Goal: Information Seeking & Learning: Learn about a topic

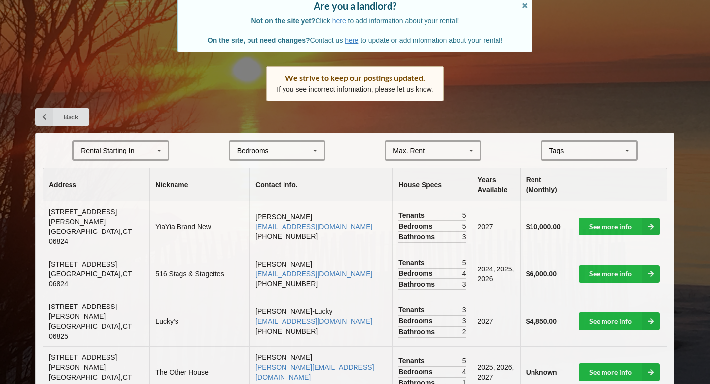
scroll to position [122, 0]
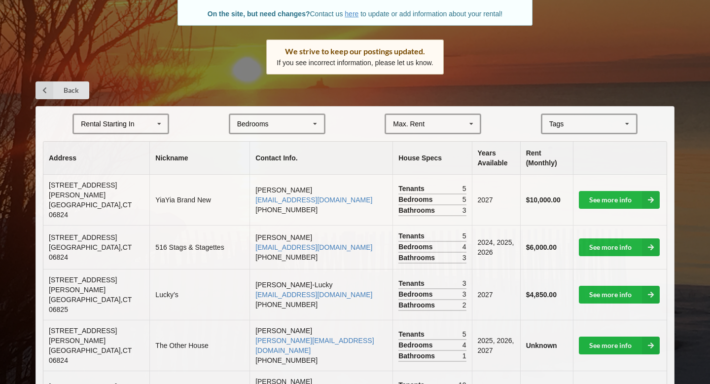
click at [108, 115] on div "Rental Starting In [DATE] 2026 2027 2028" at bounding box center [120, 123] width 97 height 21
click at [108, 177] on div "2027" at bounding box center [121, 178] width 94 height 18
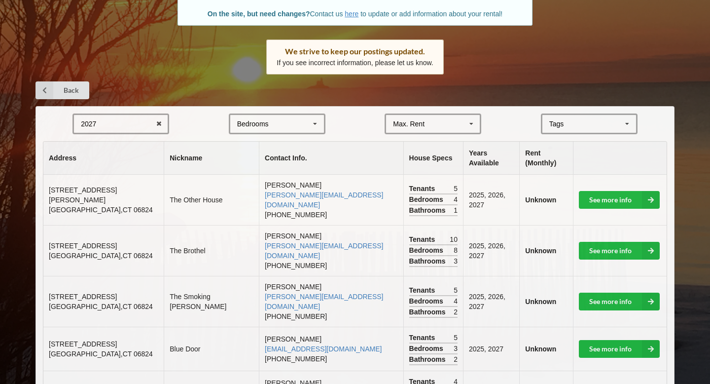
click at [253, 133] on div "Bedrooms 1 2 3 4 5 6 7 8" at bounding box center [277, 123] width 97 height 21
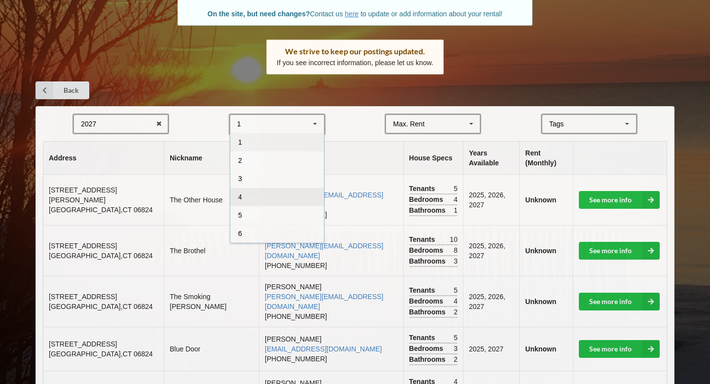
click at [257, 201] on div "4" at bounding box center [277, 196] width 94 height 18
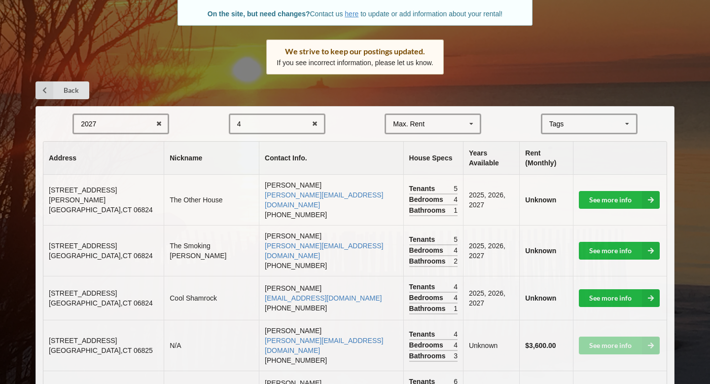
click at [395, 120] on div "Max. Rent" at bounding box center [409, 123] width 32 height 7
click at [318, 125] on icon at bounding box center [314, 124] width 15 height 18
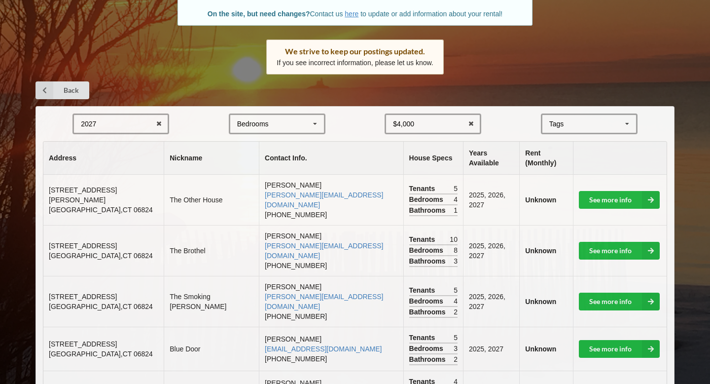
click at [444, 122] on div "$4,000 $4,000 $5,000 $6,000 $7,000 $8,000 $9,000 $10,000 $11,000 $12,000 $13,00…" at bounding box center [433, 123] width 97 height 21
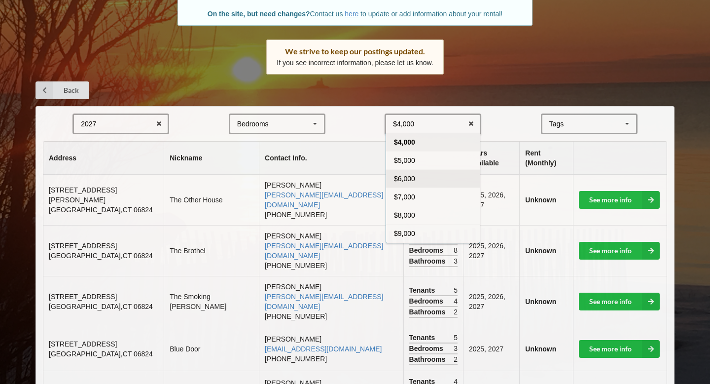
click at [421, 185] on div "$6,000" at bounding box center [433, 178] width 94 height 18
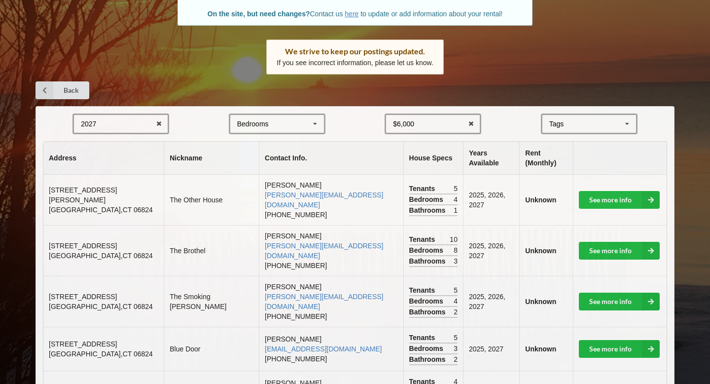
click at [550, 124] on div "Tags" at bounding box center [563, 123] width 32 height 11
click at [519, 118] on form "2027 2025 2026 2027 2028 Bedrooms 1 2 3 4 5 6 7 8 $6,000 $4,000 $5,000 $6,000 $…" at bounding box center [355, 123] width 624 height 21
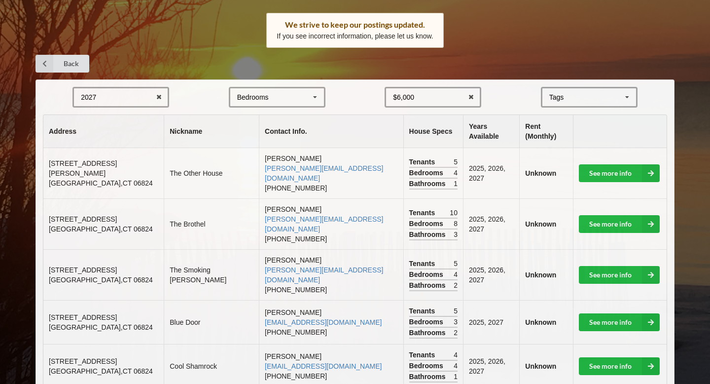
scroll to position [151, 0]
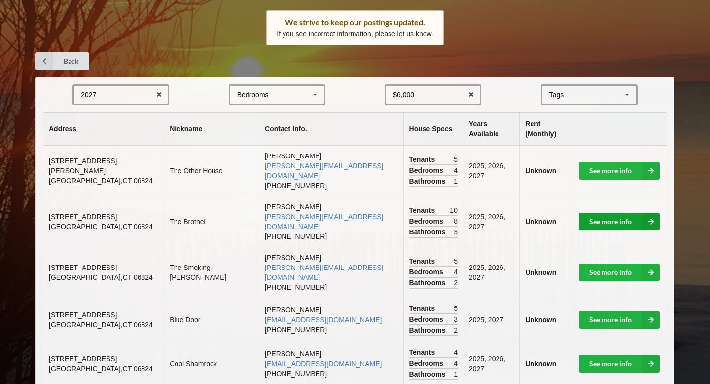
click at [624, 213] on link "See more info" at bounding box center [619, 222] width 81 height 18
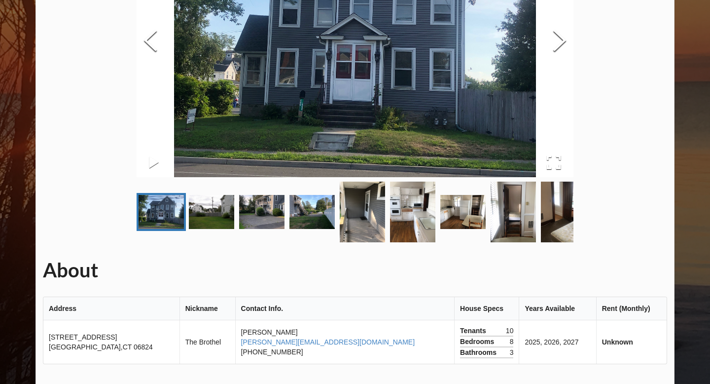
scroll to position [166, 0]
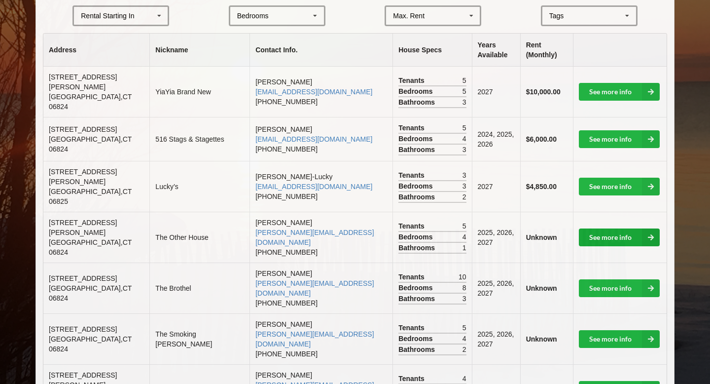
scroll to position [255, 0]
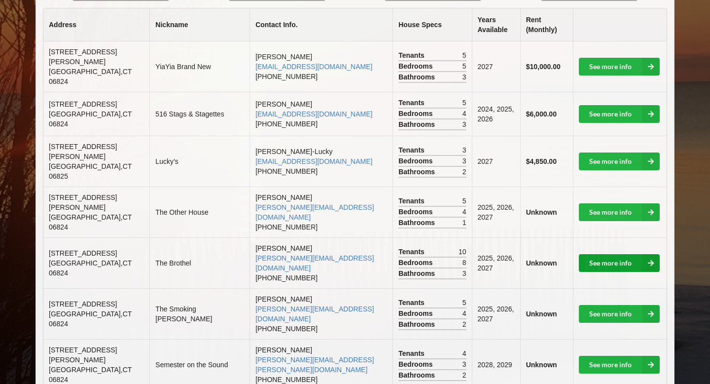
click at [612, 254] on link "See more info" at bounding box center [619, 263] width 81 height 18
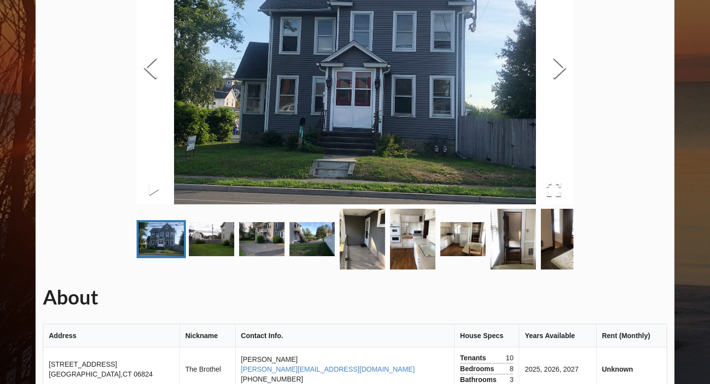
scroll to position [139, 0]
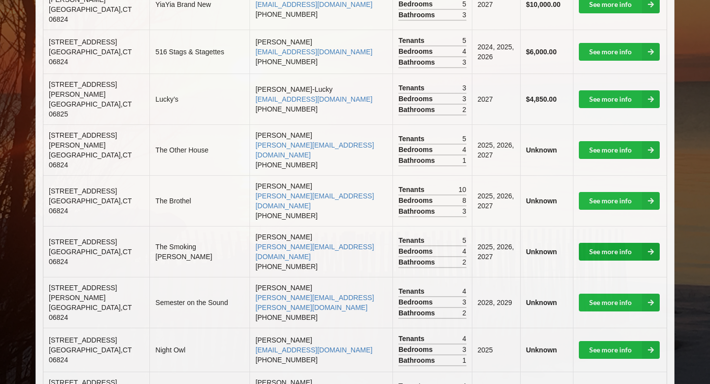
scroll to position [321, 0]
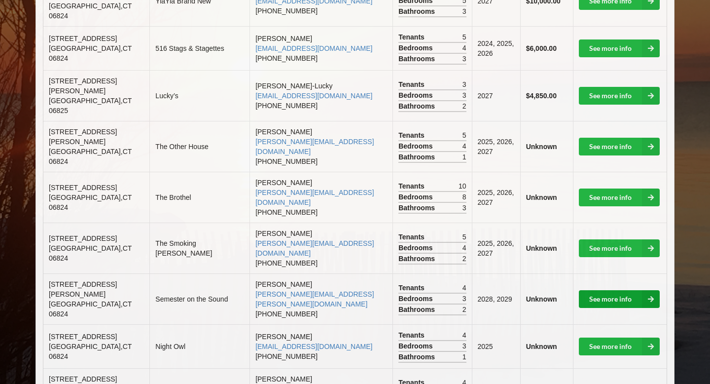
click at [612, 290] on link "See more info" at bounding box center [619, 299] width 81 height 18
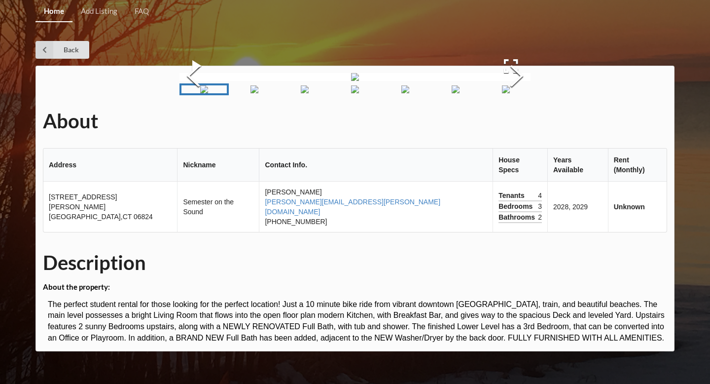
scroll to position [170, 0]
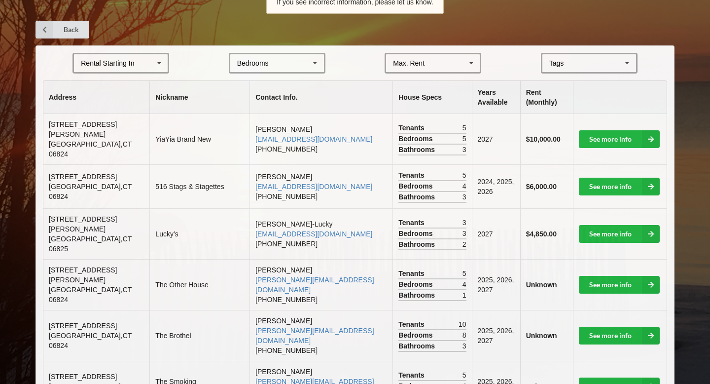
scroll to position [146, 0]
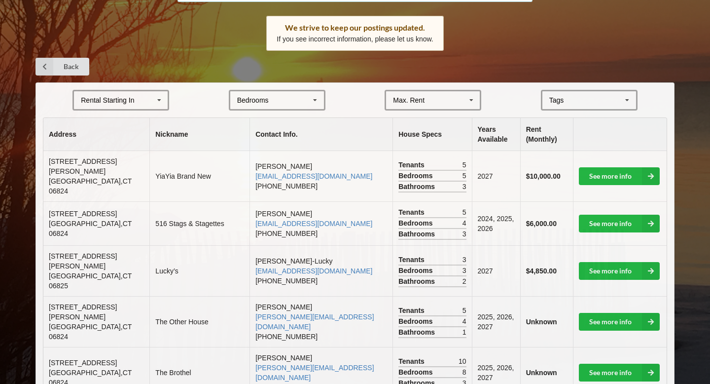
click at [113, 98] on div "Rental Starting In" at bounding box center [107, 100] width 53 height 7
click at [103, 155] on div "2027" at bounding box center [121, 154] width 94 height 18
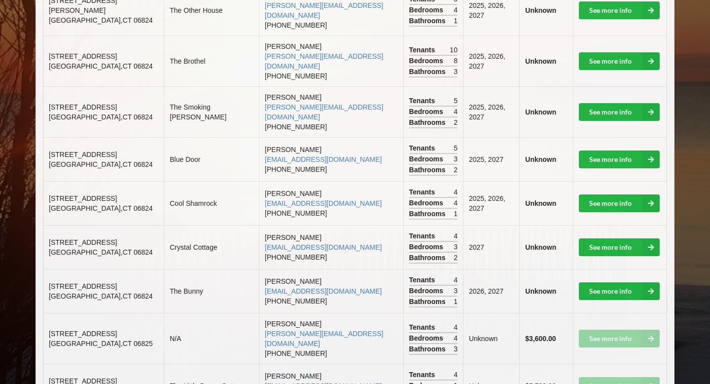
scroll to position [312, 0]
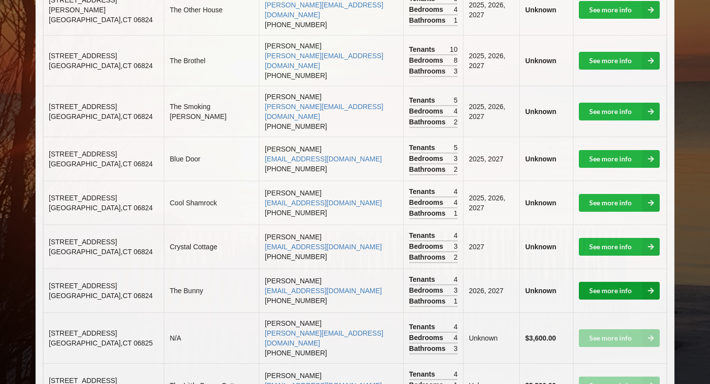
click at [608, 282] on link "See more info" at bounding box center [619, 291] width 81 height 18
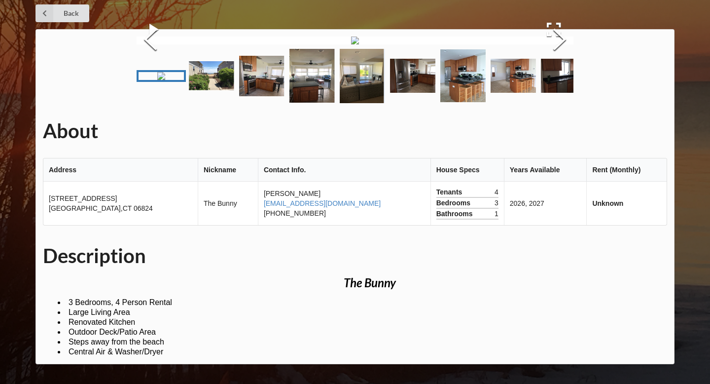
scroll to position [109, 0]
click at [559, 85] on button "Next Slide" at bounding box center [560, 40] width 28 height 89
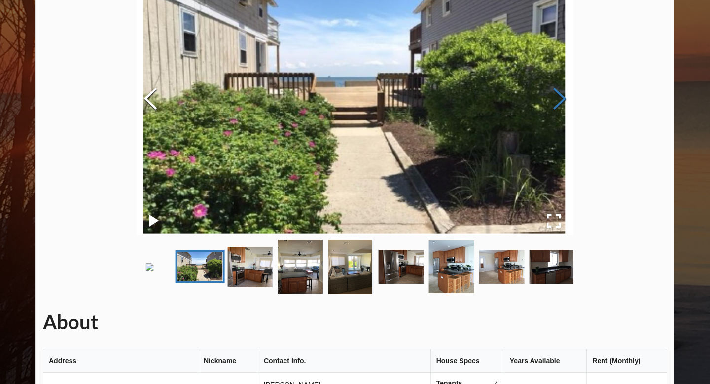
click at [559, 103] on button "Next Slide" at bounding box center [560, 99] width 28 height 89
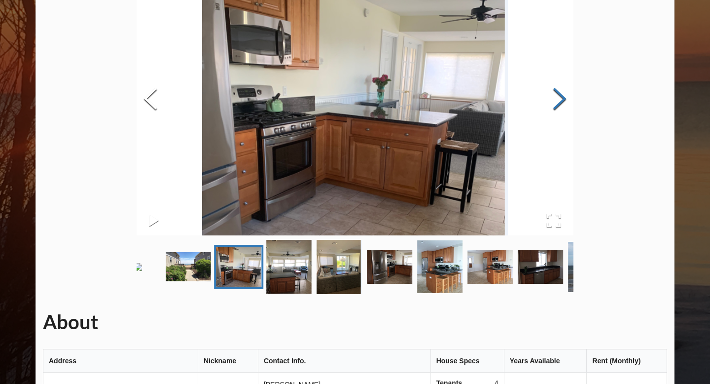
click at [559, 103] on button "Next Slide" at bounding box center [560, 99] width 28 height 89
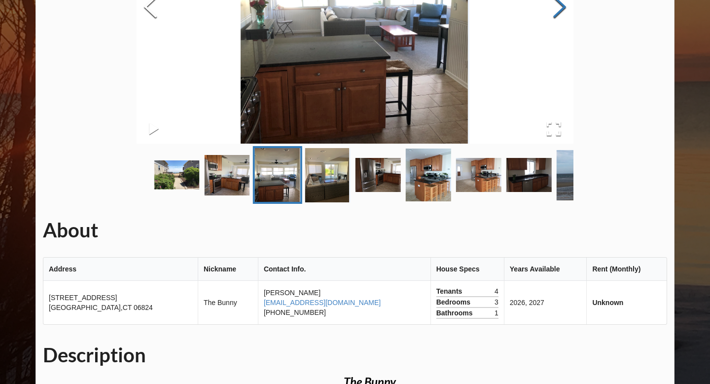
scroll to position [201, 0]
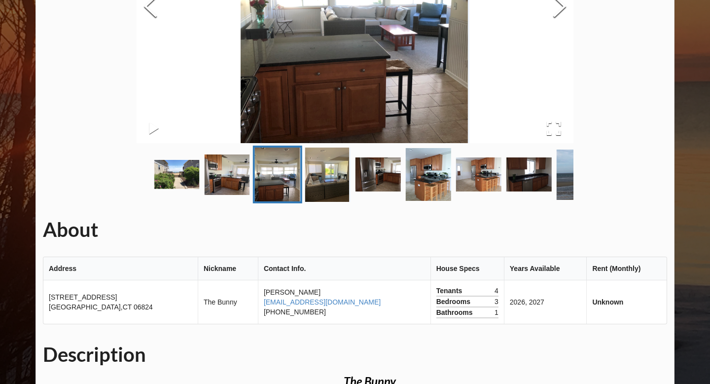
click at [182, 189] on img "Go to Slide 2" at bounding box center [176, 174] width 45 height 29
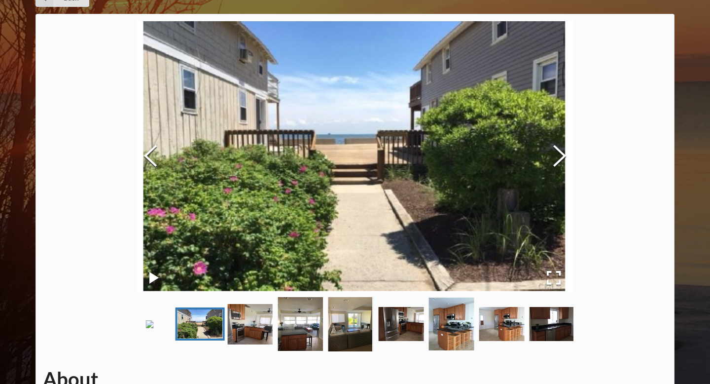
scroll to position [52, 0]
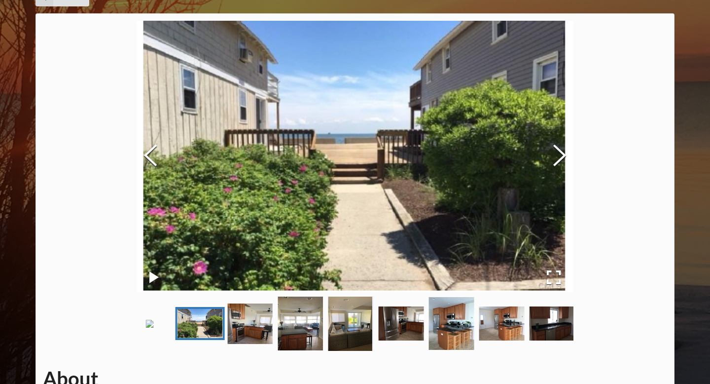
click at [242, 344] on img "Go to Slide 3" at bounding box center [250, 323] width 45 height 40
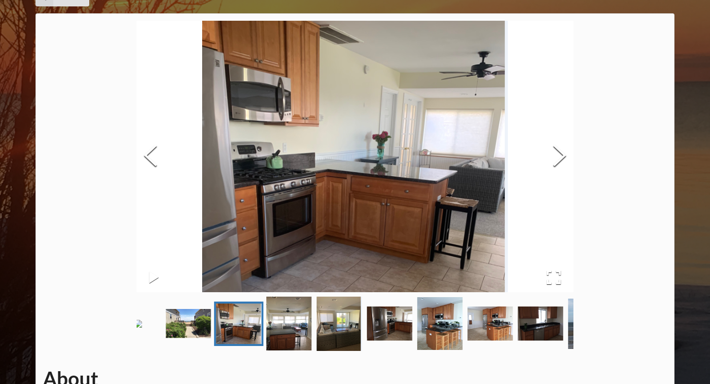
click at [292, 349] on img "Go to Slide 4" at bounding box center [288, 323] width 45 height 54
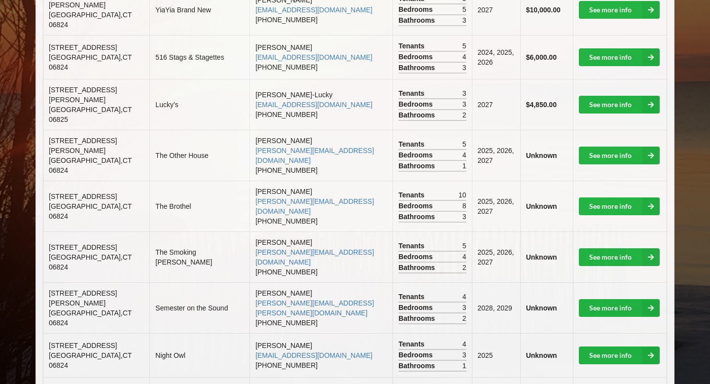
scroll to position [310, 0]
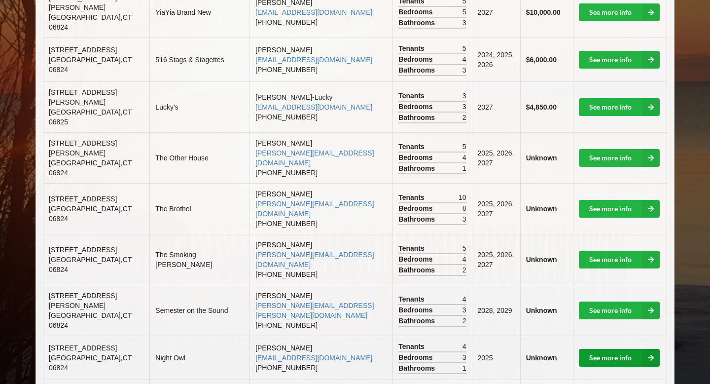
click at [611, 349] on link "See more info" at bounding box center [619, 358] width 81 height 18
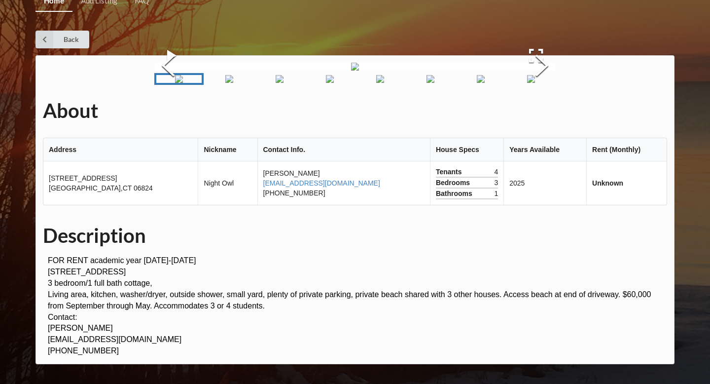
scroll to position [113, 0]
click at [534, 98] on button "Next Slide" at bounding box center [542, 66] width 28 height 89
click at [535, 100] on button "Next Slide" at bounding box center [542, 66] width 28 height 89
click at [535, 101] on button "Next Slide" at bounding box center [542, 66] width 28 height 89
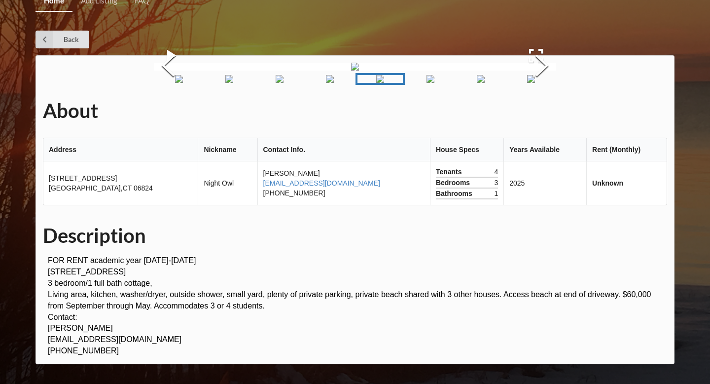
click at [178, 83] on img "Go to Slide 1" at bounding box center [179, 79] width 8 height 8
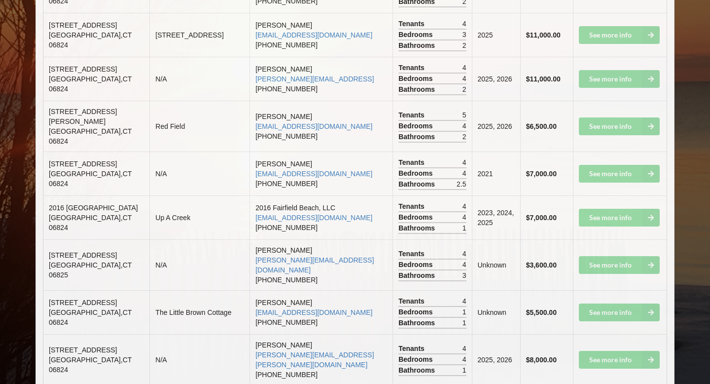
scroll to position [1315, 0]
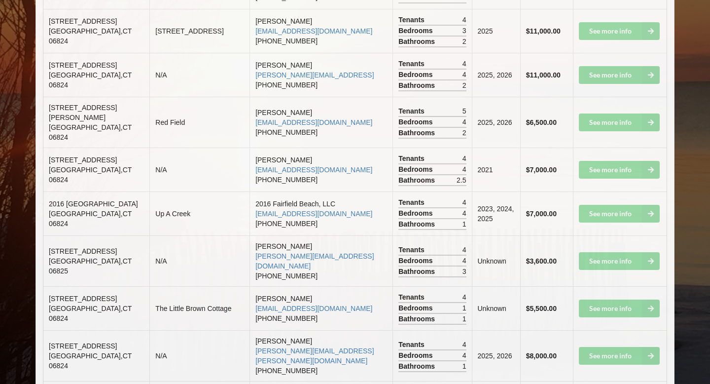
click at [613, 191] on td "See more info" at bounding box center [620, 213] width 94 height 44
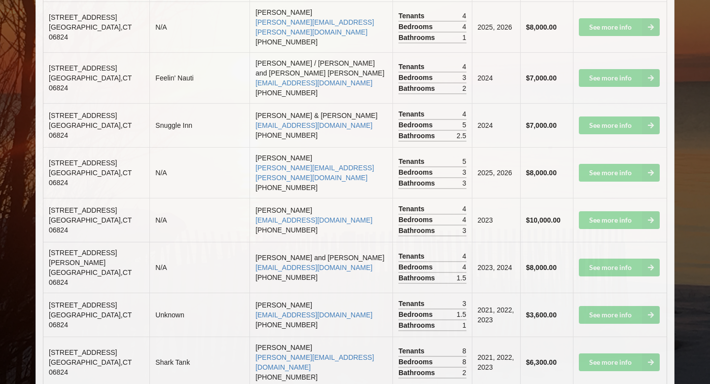
scroll to position [1738, 0]
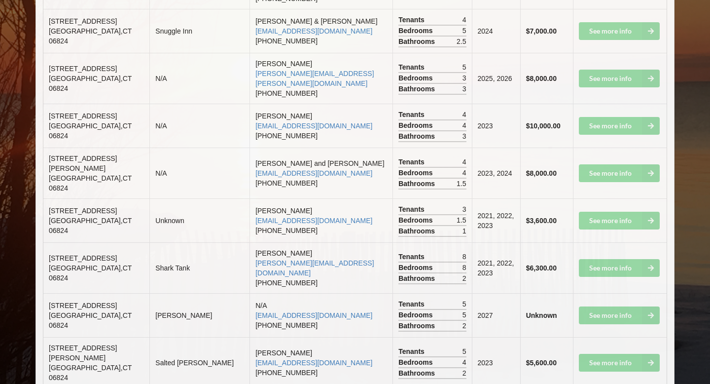
click at [611, 293] on td "See more info" at bounding box center [620, 315] width 94 height 44
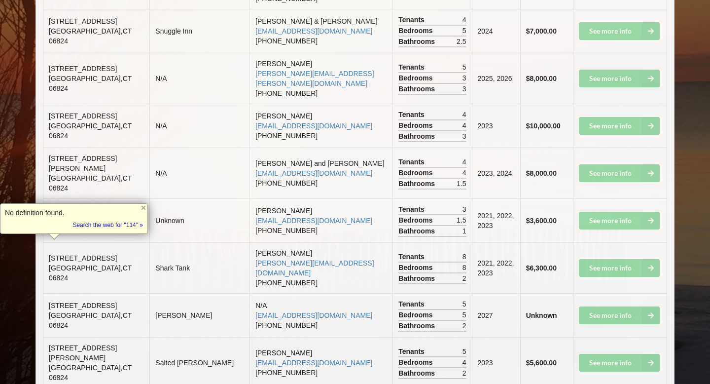
click at [611, 293] on td "See more info" at bounding box center [620, 315] width 94 height 44
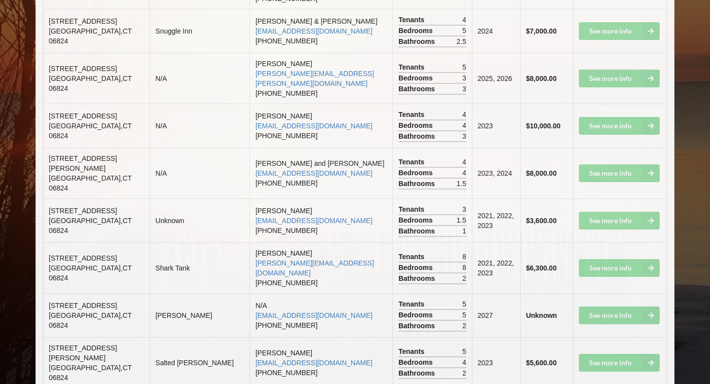
click at [611, 293] on td "See more info" at bounding box center [620, 315] width 94 height 44
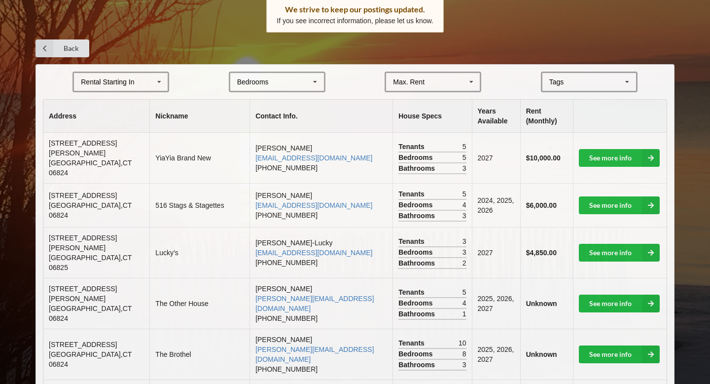
scroll to position [163, 0]
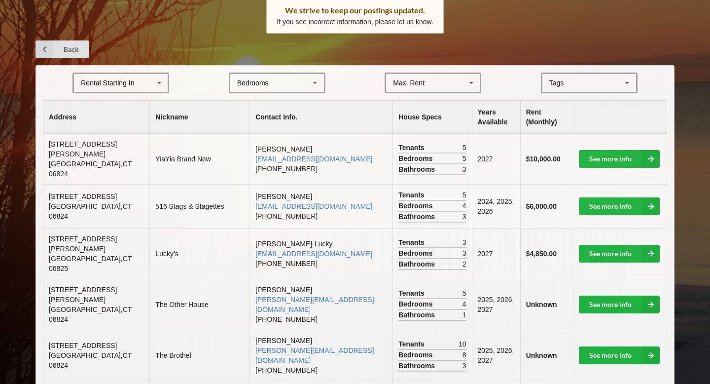
click at [85, 83] on div "Rental Starting In" at bounding box center [107, 82] width 53 height 7
click at [106, 134] on div "2027" at bounding box center [121, 137] width 94 height 18
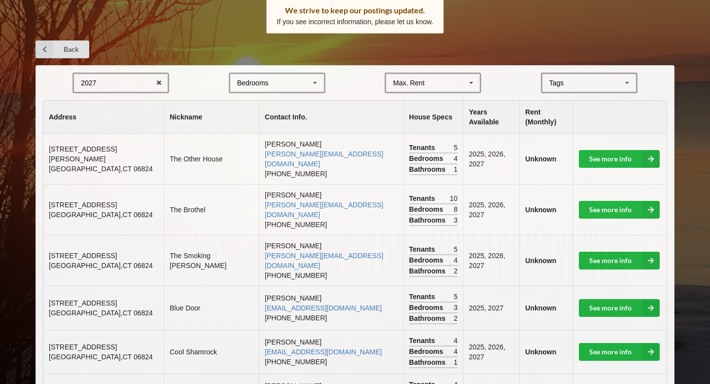
scroll to position [171, 0]
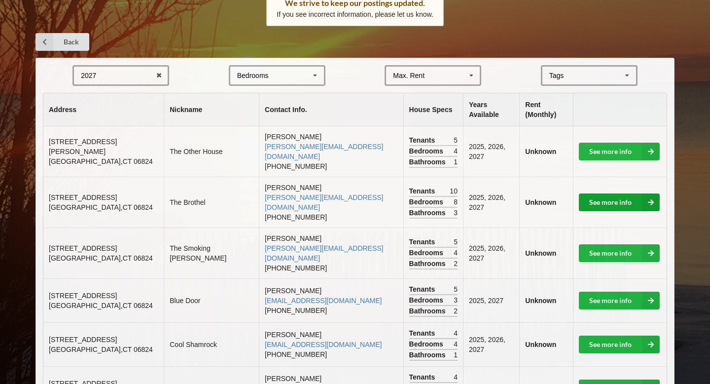
click at [614, 193] on link "See more info" at bounding box center [619, 202] width 81 height 18
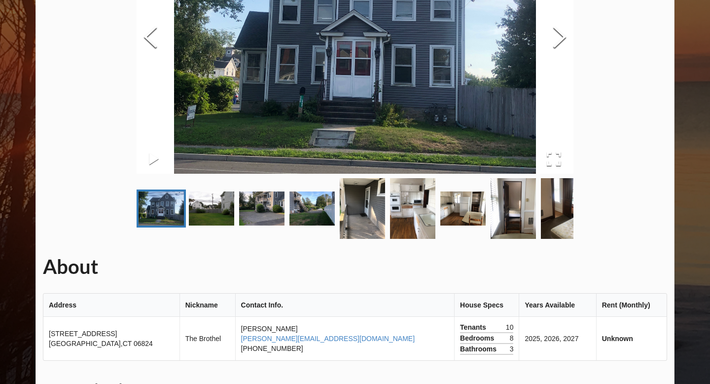
scroll to position [130, 0]
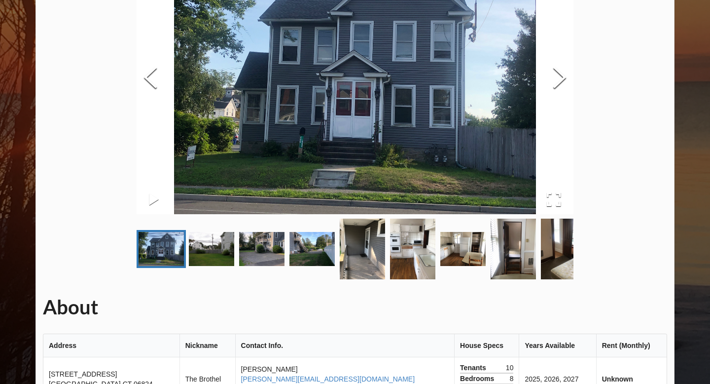
click at [201, 233] on img "Go to Slide 2" at bounding box center [211, 249] width 45 height 34
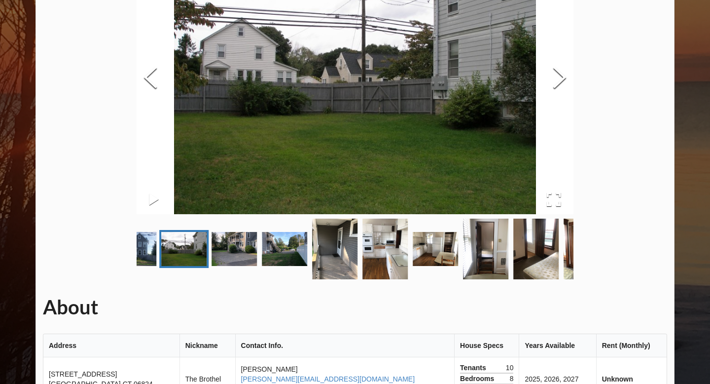
click at [260, 256] on link "Go to Slide 4" at bounding box center [284, 249] width 49 height 38
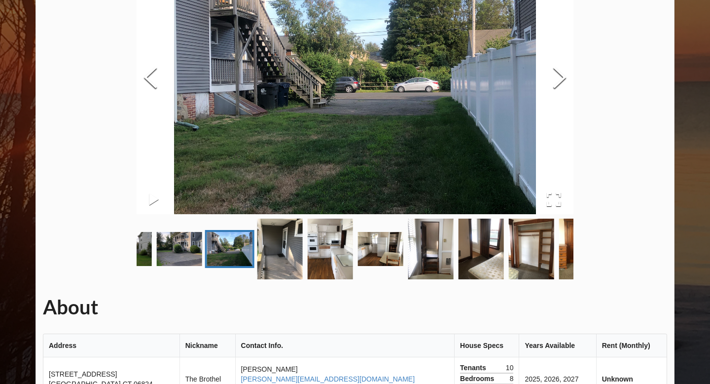
click at [291, 256] on img "Go to Slide 5" at bounding box center [279, 248] width 45 height 61
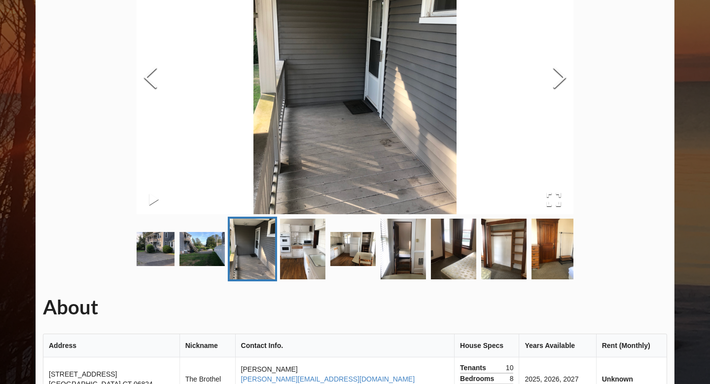
click at [299, 258] on img "Go to Slide 6" at bounding box center [302, 248] width 45 height 61
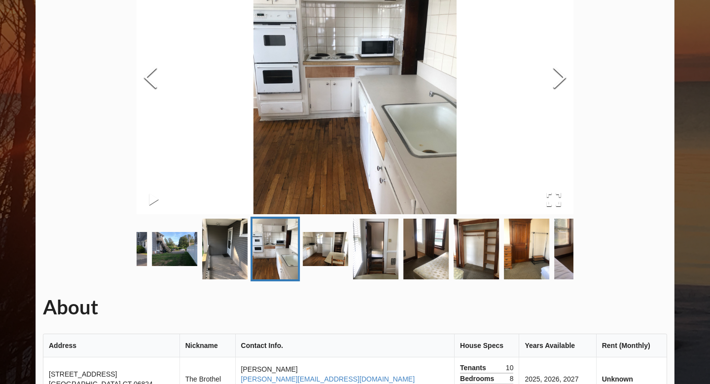
click at [331, 247] on img "Go to Slide 7" at bounding box center [325, 249] width 45 height 34
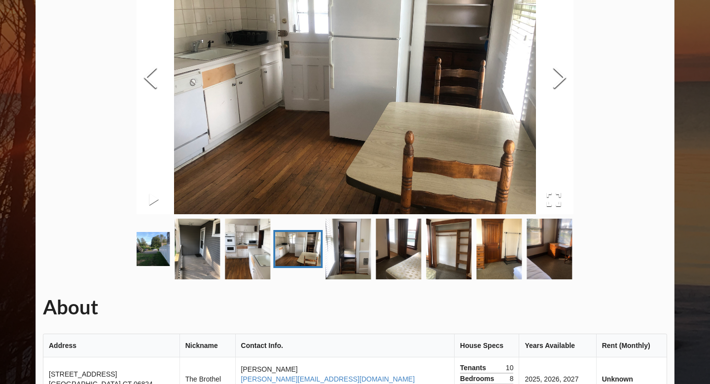
click at [355, 243] on img "Go to Slide 8" at bounding box center [347, 248] width 45 height 61
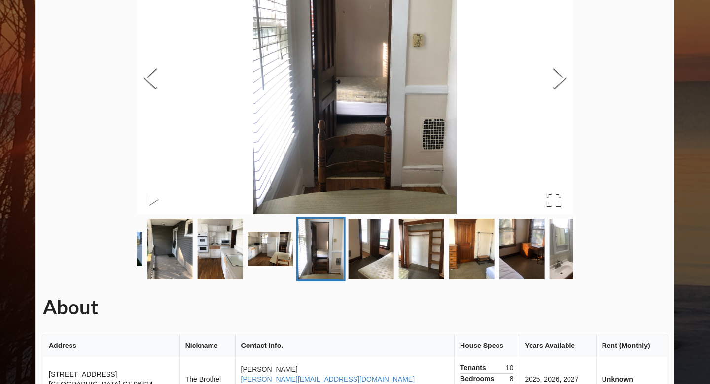
scroll to position [171, 0]
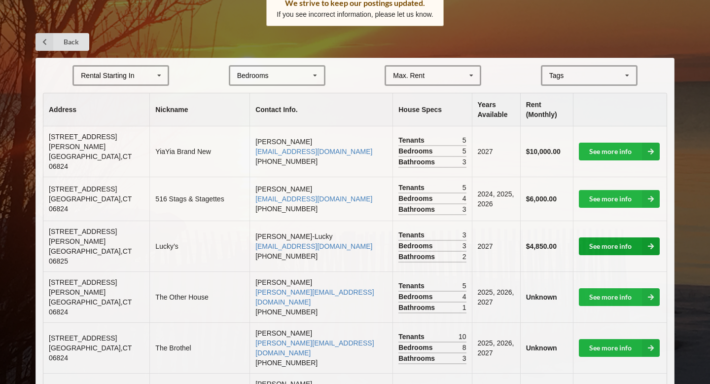
click at [623, 240] on link "See more info" at bounding box center [619, 246] width 81 height 18
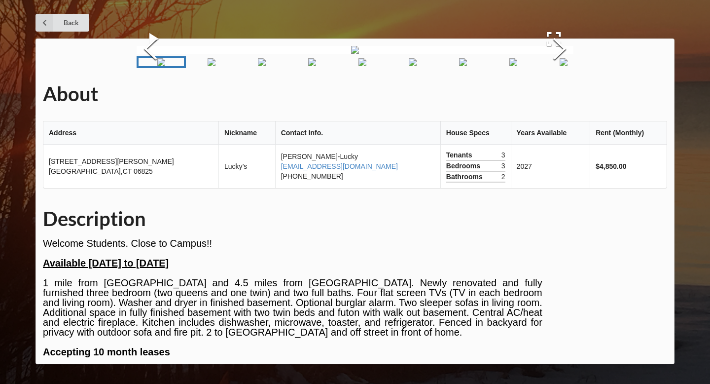
scroll to position [92, 0]
click at [266, 66] on img "Go to Slide 3" at bounding box center [262, 62] width 8 height 8
click at [298, 66] on img "Go to Slide 4" at bounding box center [298, 62] width 8 height 8
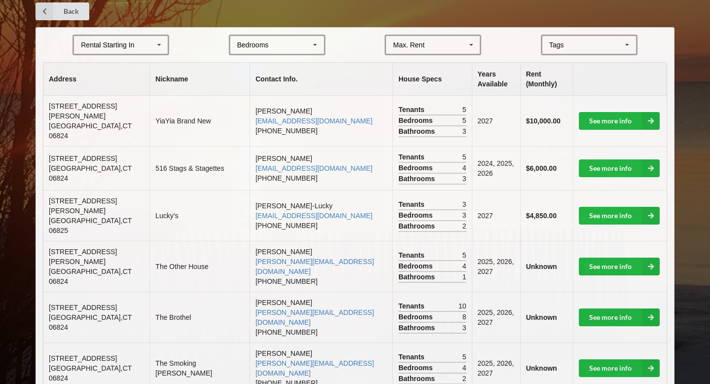
scroll to position [203, 0]
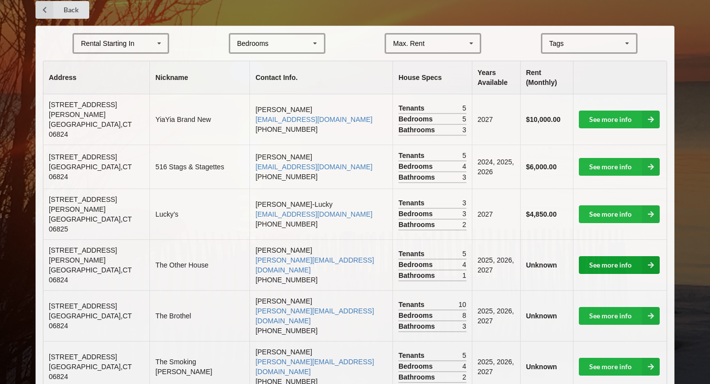
click at [617, 256] on link "See more info" at bounding box center [619, 265] width 81 height 18
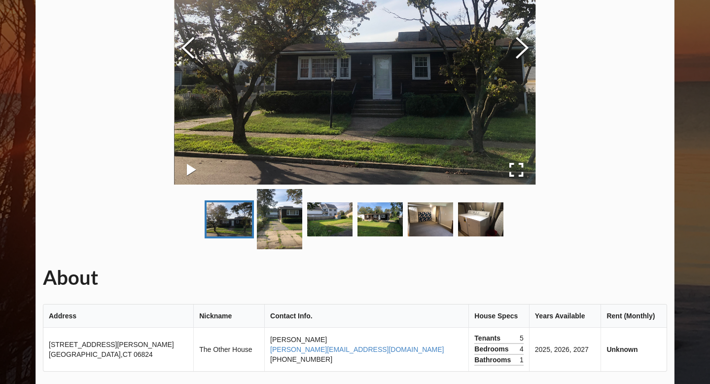
scroll to position [160, 0]
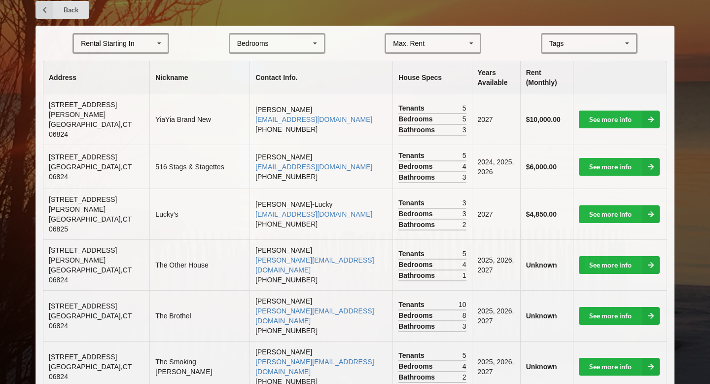
click at [96, 51] on div "Rental Starting In [DATE] 2026 2027 2028" at bounding box center [120, 43] width 97 height 21
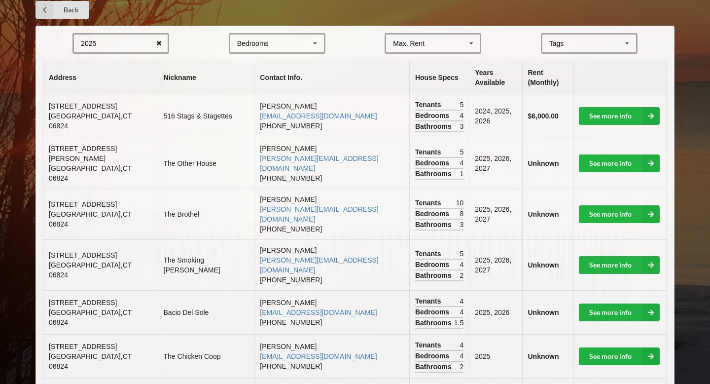
click at [155, 41] on icon at bounding box center [158, 44] width 15 height 18
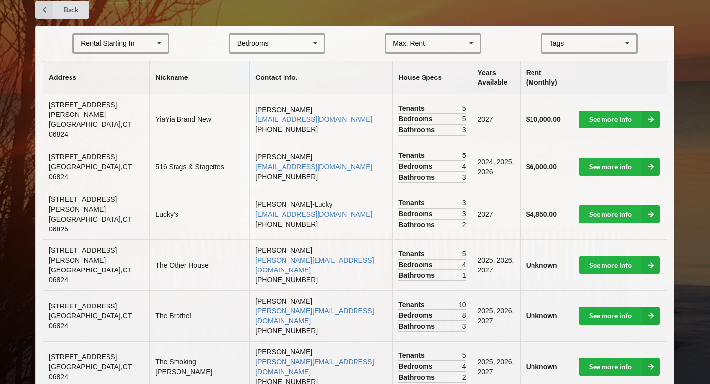
click at [145, 41] on div "Rental Starting In [DATE] 2026 2027 2028" at bounding box center [120, 43] width 97 height 21
click at [112, 90] on div "2027" at bounding box center [121, 98] width 94 height 18
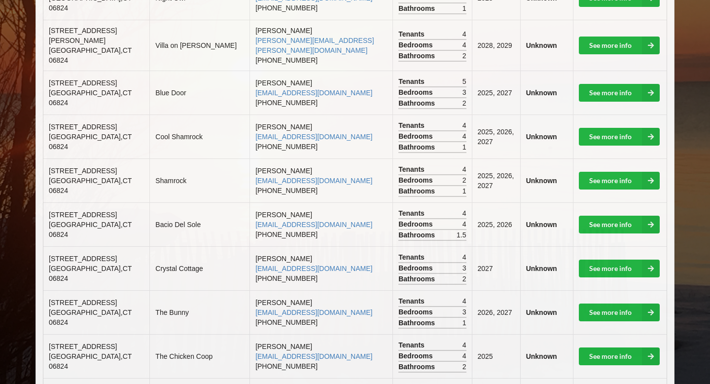
scroll to position [670, 0]
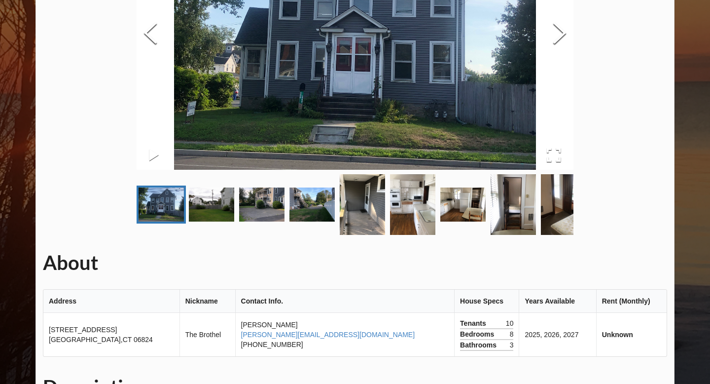
scroll to position [171, 0]
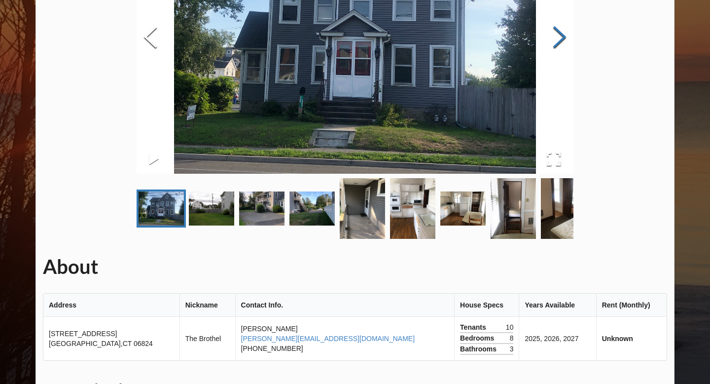
click at [561, 37] on button "Next Slide" at bounding box center [560, 38] width 28 height 89
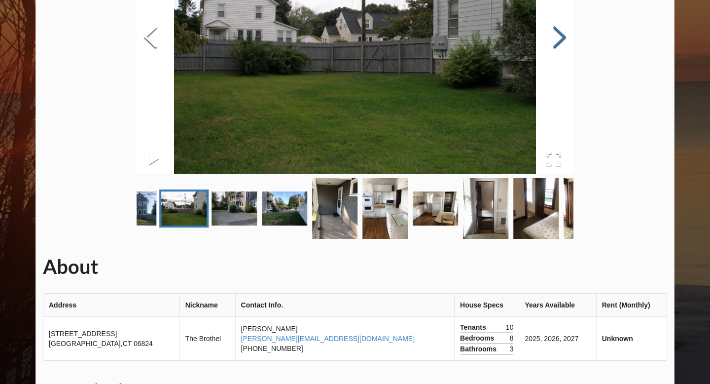
click at [561, 37] on button "Next Slide" at bounding box center [560, 38] width 28 height 89
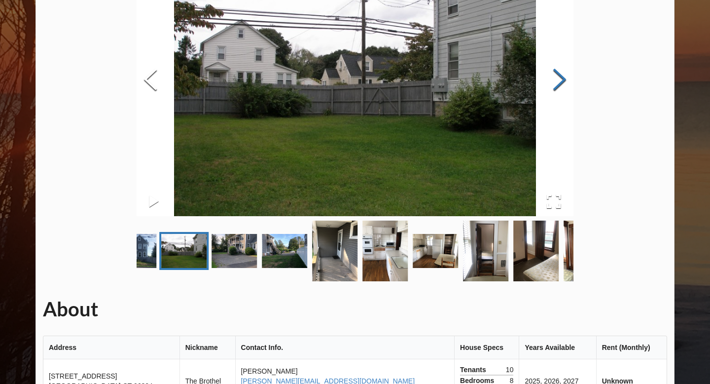
scroll to position [127, 0]
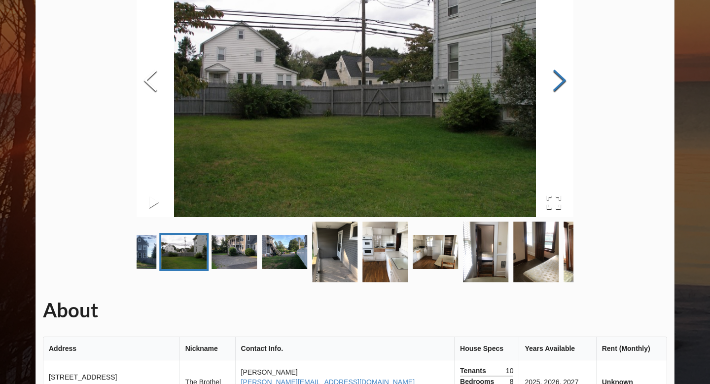
click at [555, 65] on button "Next Slide" at bounding box center [560, 81] width 28 height 89
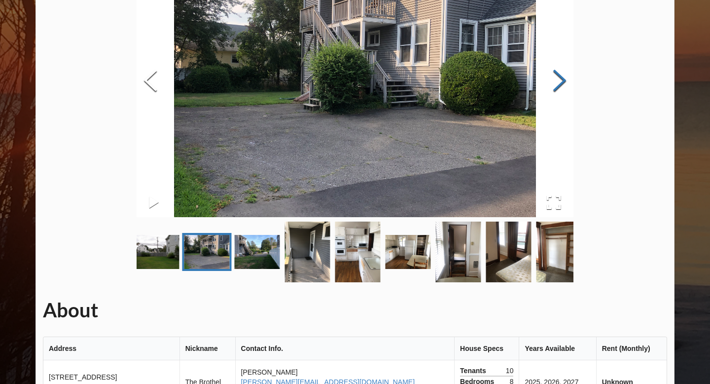
click at [555, 65] on button "Next Slide" at bounding box center [560, 81] width 28 height 89
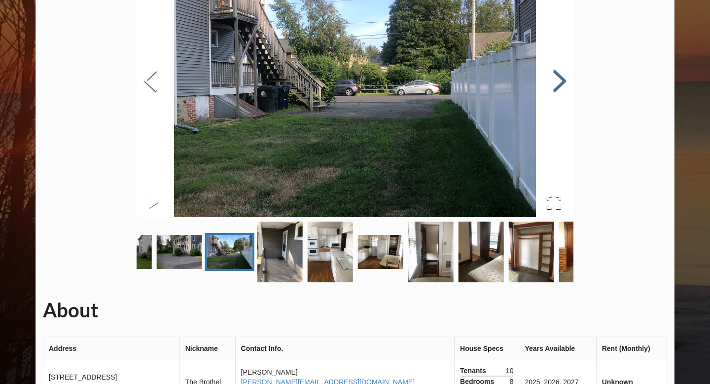
click at [555, 65] on button "Next Slide" at bounding box center [560, 81] width 28 height 89
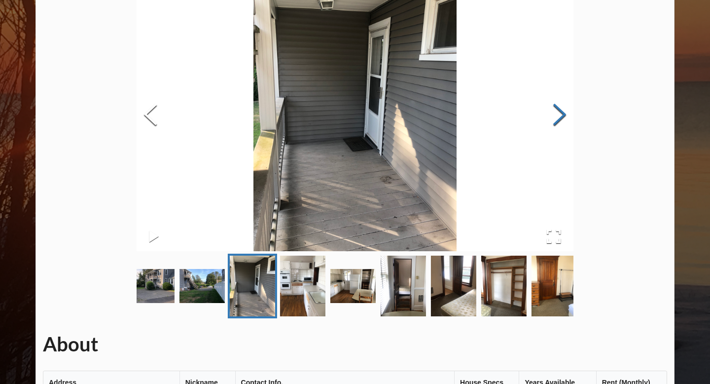
scroll to position [76, 0]
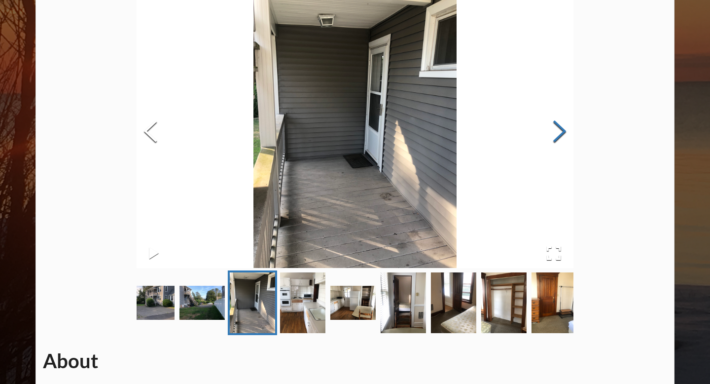
click at [552, 137] on button "Next Slide" at bounding box center [560, 132] width 28 height 89
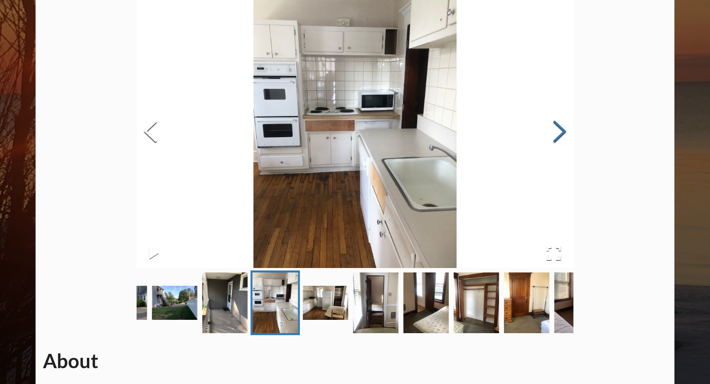
click at [552, 137] on button "Next Slide" at bounding box center [560, 132] width 28 height 89
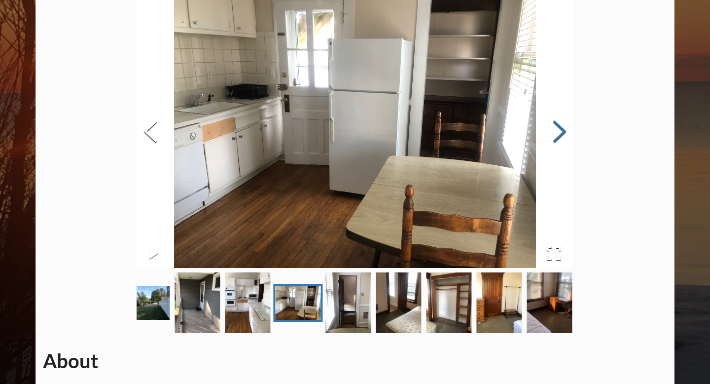
click at [552, 138] on button "Next Slide" at bounding box center [560, 132] width 28 height 89
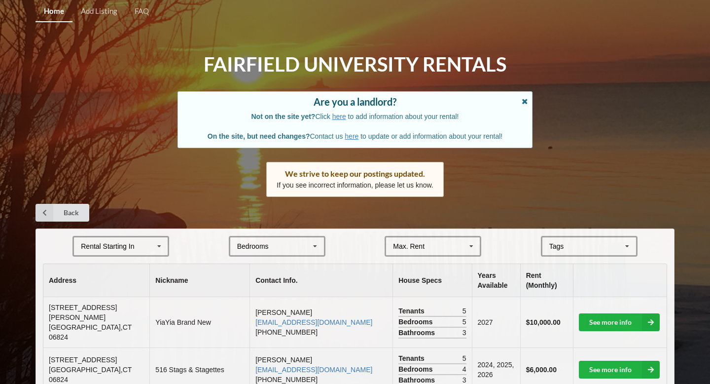
click at [521, 99] on icon at bounding box center [525, 100] width 8 height 7
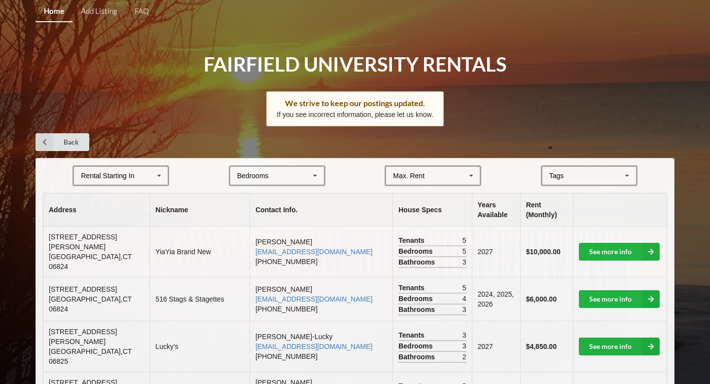
click at [292, 182] on div "Bedrooms 1 2 3 4 5 6 7 8" at bounding box center [277, 175] width 97 height 21
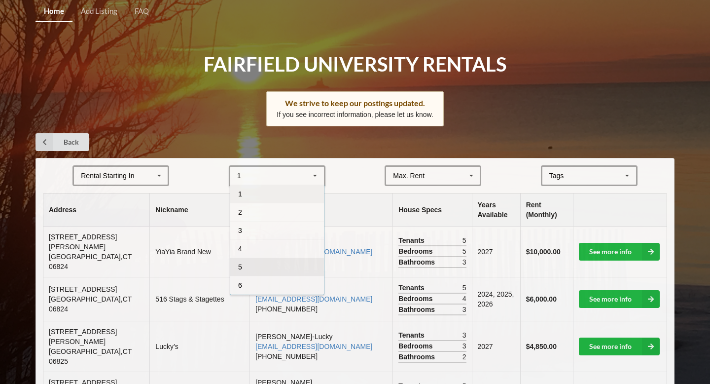
click at [262, 259] on div "5" at bounding box center [277, 266] width 94 height 18
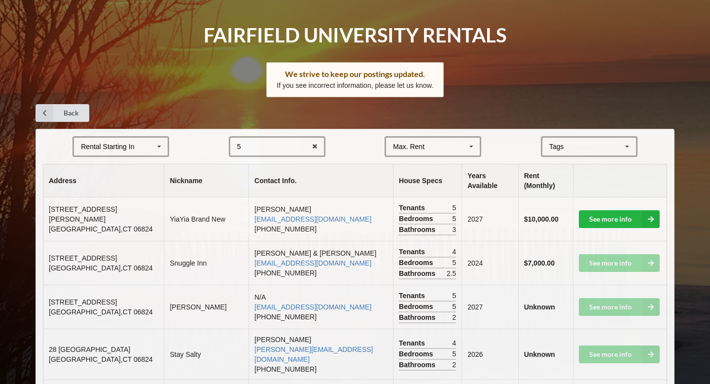
scroll to position [30, 0]
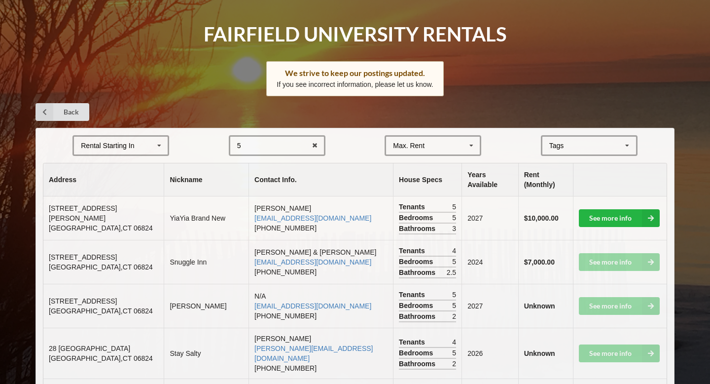
click at [395, 142] on div "Max. Rent" at bounding box center [409, 145] width 32 height 7
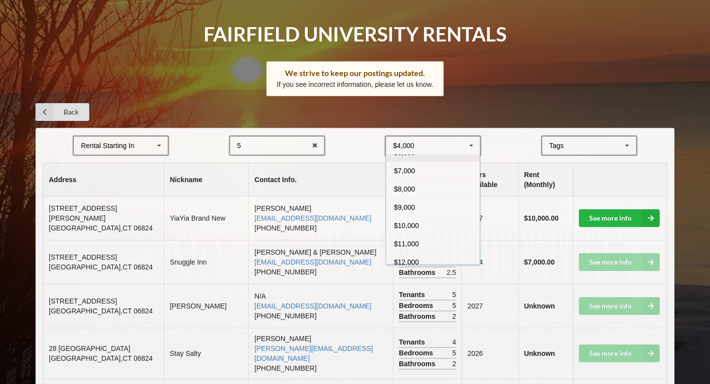
scroll to position [52, 0]
click at [410, 225] on div "$10,000" at bounding box center [433, 221] width 94 height 18
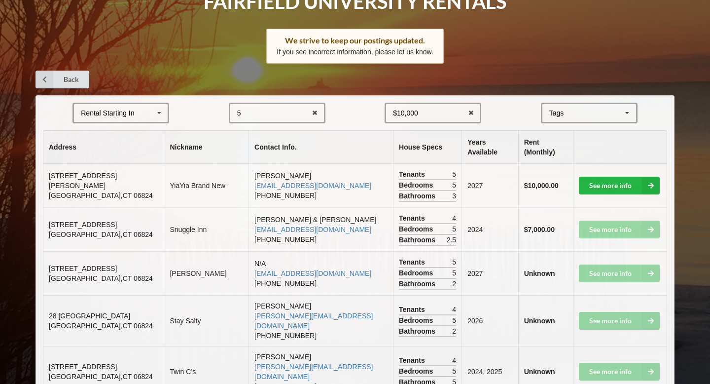
scroll to position [65, 0]
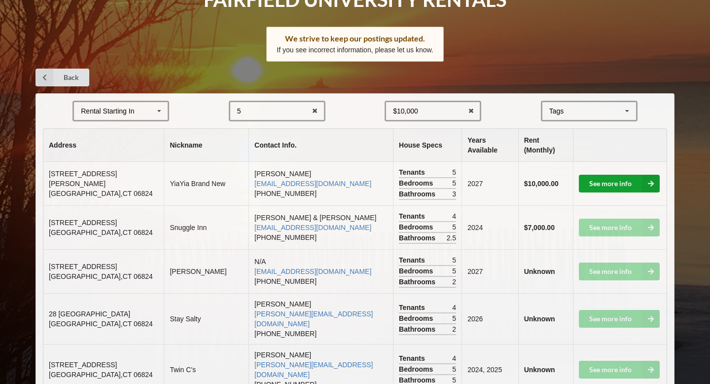
click at [615, 175] on link "See more info" at bounding box center [619, 184] width 81 height 18
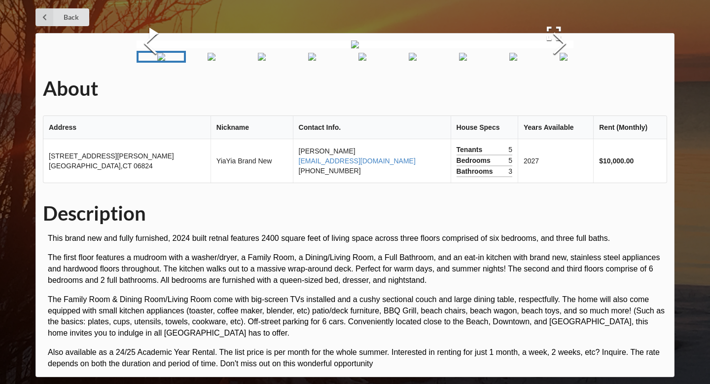
scroll to position [65, 0]
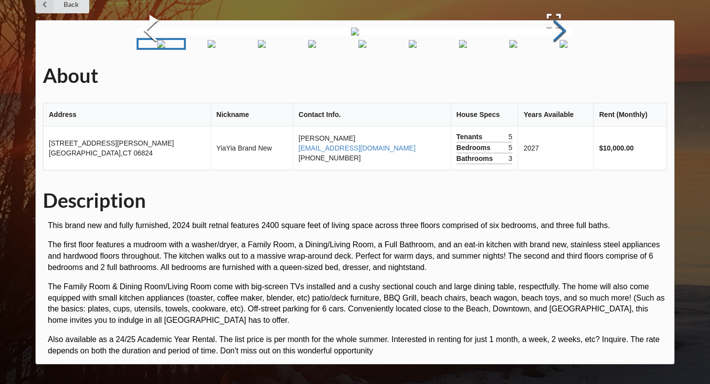
click at [550, 76] on button "Next Slide" at bounding box center [560, 31] width 28 height 89
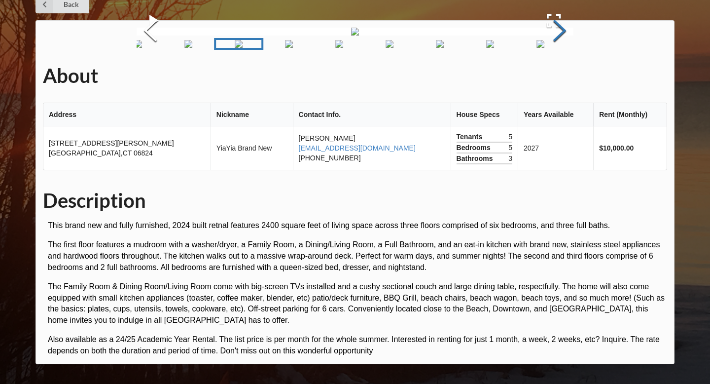
click at [550, 76] on button "Next Slide" at bounding box center [560, 31] width 28 height 89
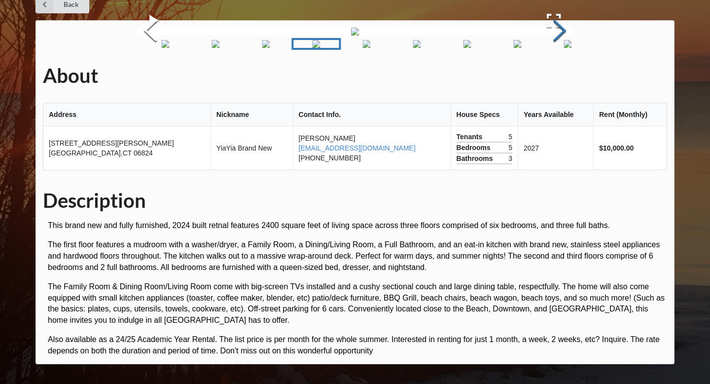
scroll to position [99, 0]
click at [546, 76] on button "Next Slide" at bounding box center [560, 31] width 28 height 89
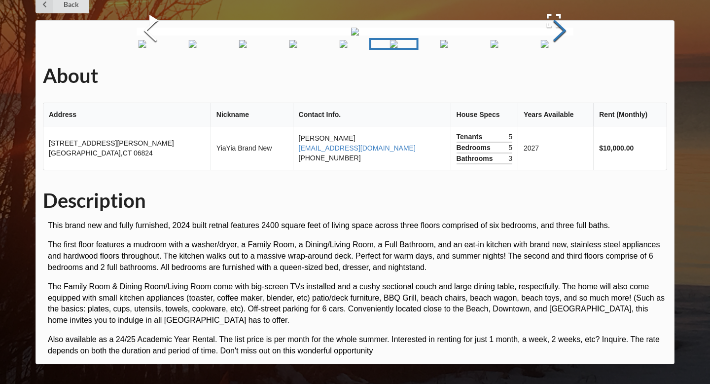
click at [547, 76] on button "Next Slide" at bounding box center [560, 31] width 28 height 89
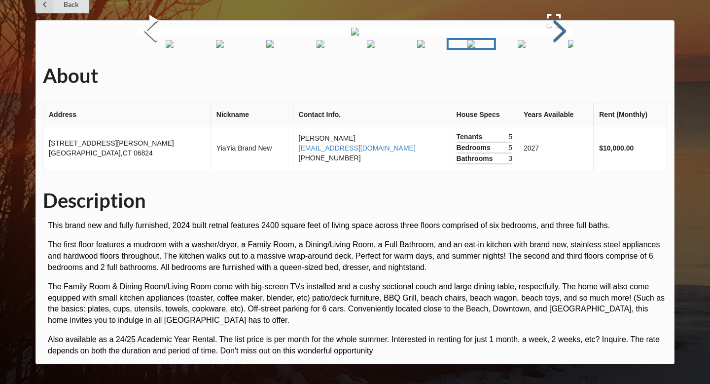
click at [547, 76] on button "Next Slide" at bounding box center [560, 31] width 28 height 89
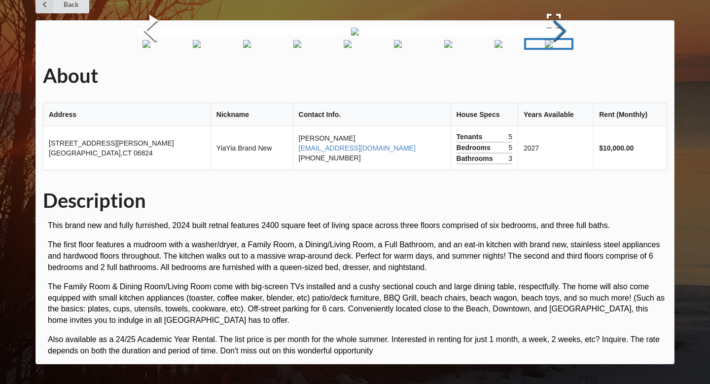
click at [548, 76] on button "Next Slide" at bounding box center [560, 31] width 28 height 89
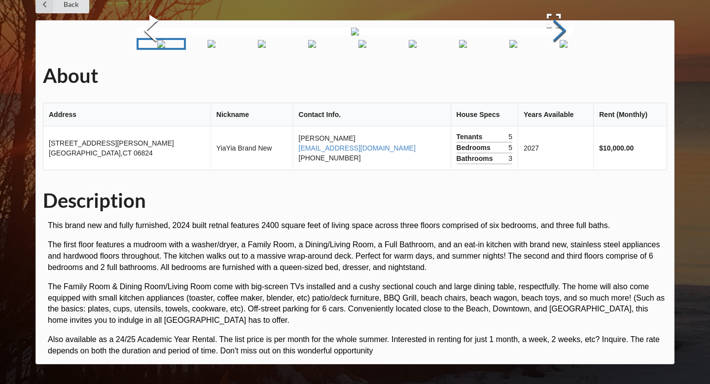
click at [548, 76] on button "Next Slide" at bounding box center [560, 31] width 28 height 89
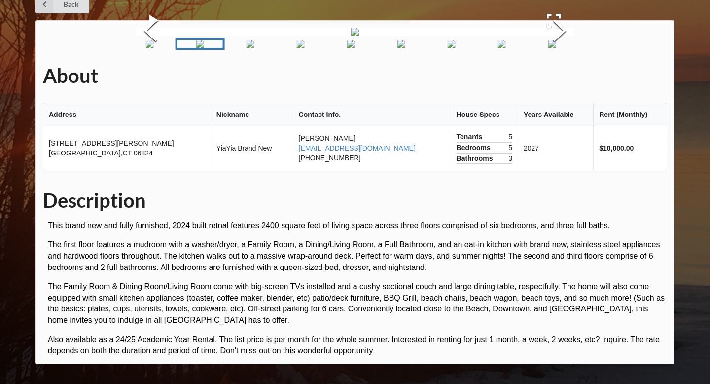
scroll to position [86, 0]
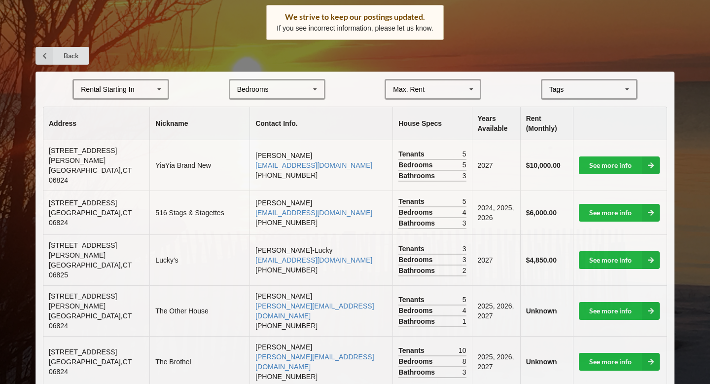
scroll to position [65, 0]
